Goal: Check status: Check status

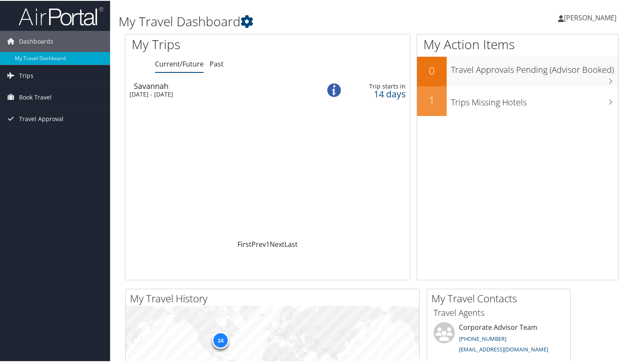
click at [163, 94] on div "[DATE] - [DATE]" at bounding box center [219, 94] width 179 height 8
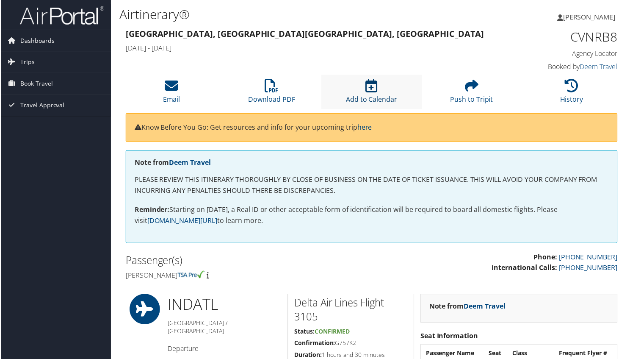
click at [370, 91] on icon at bounding box center [372, 86] width 12 height 14
click at [367, 36] on h3 "[GEOGRAPHIC_DATA], IN [GEOGRAPHIC_DATA], [GEOGRAPHIC_DATA]" at bounding box center [308, 34] width 367 height 12
